Goal: Task Accomplishment & Management: Use online tool/utility

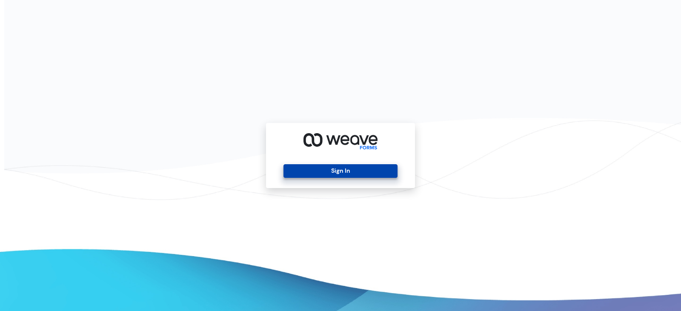
click at [323, 172] on button "Sign In" at bounding box center [340, 171] width 114 height 14
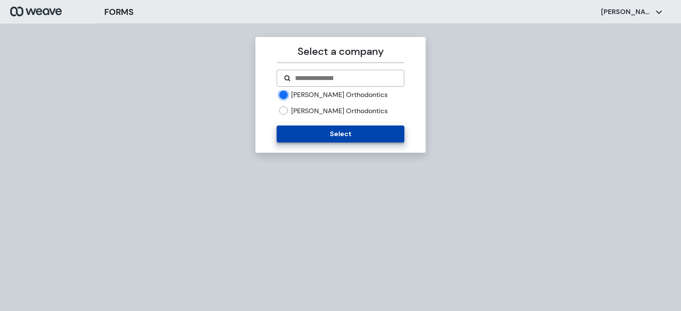
click at [322, 135] on button "Select" at bounding box center [340, 134] width 127 height 17
